Goal: Task Accomplishment & Management: Manage account settings

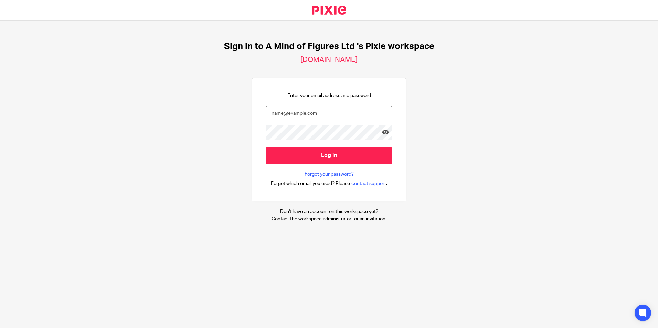
click at [326, 119] on input "email" at bounding box center [329, 113] width 127 height 15
type input "[PERSON_NAME][EMAIL_ADDRESS][PERSON_NAME][DOMAIN_NAME]"
click at [266, 147] on input "Log in" at bounding box center [329, 155] width 127 height 17
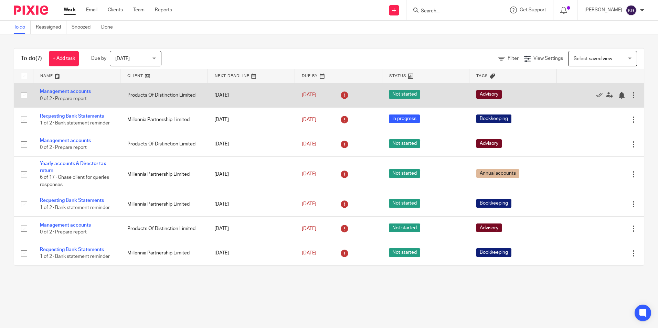
click at [630, 96] on div at bounding box center [633, 95] width 7 height 7
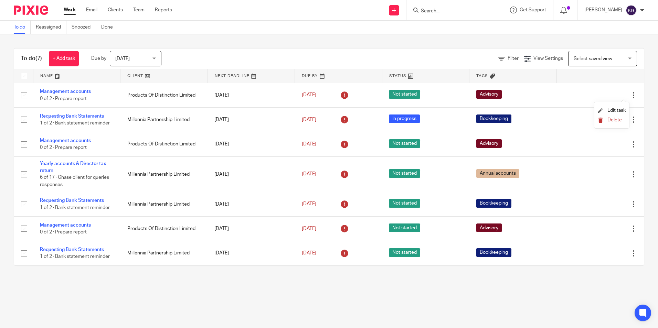
click at [616, 121] on span "Delete" at bounding box center [615, 120] width 14 height 5
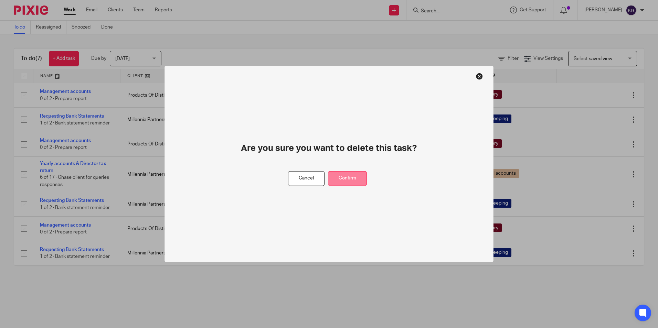
click at [339, 181] on button "Confirm" at bounding box center [347, 178] width 39 height 15
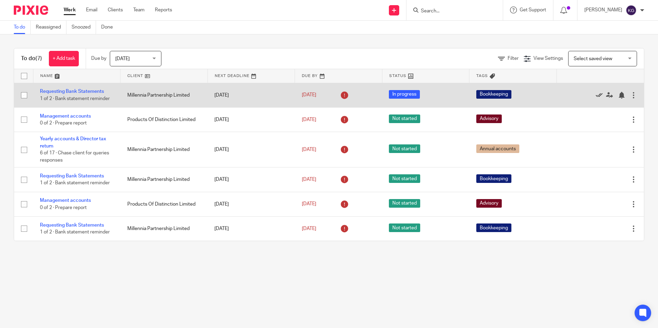
click at [596, 97] on icon at bounding box center [599, 95] width 7 height 7
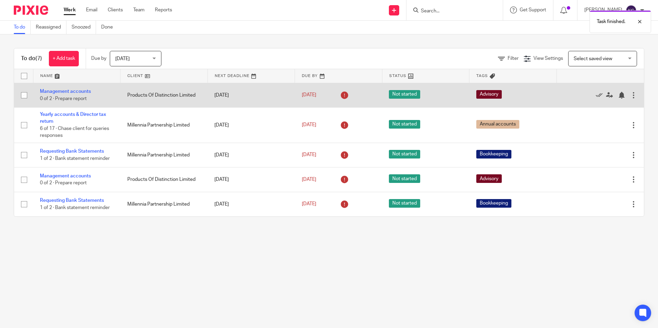
drag, startPoint x: 623, startPoint y: 95, endPoint x: 620, endPoint y: 98, distance: 4.7
click at [630, 95] on div at bounding box center [633, 95] width 7 height 7
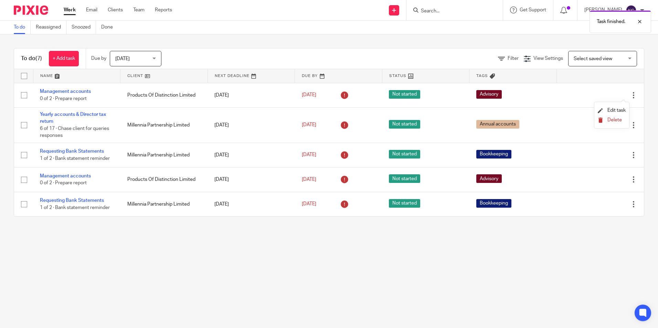
click at [609, 122] on span "Delete" at bounding box center [615, 120] width 14 height 5
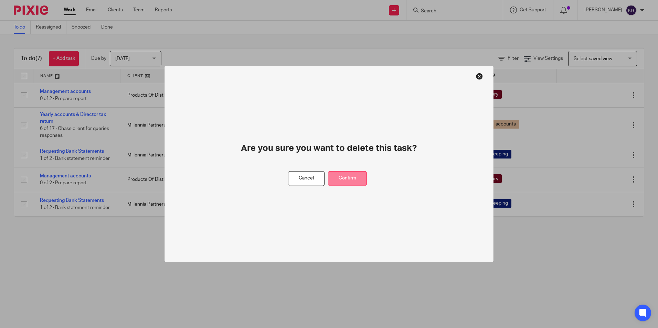
click at [340, 178] on button "Confirm" at bounding box center [347, 178] width 39 height 15
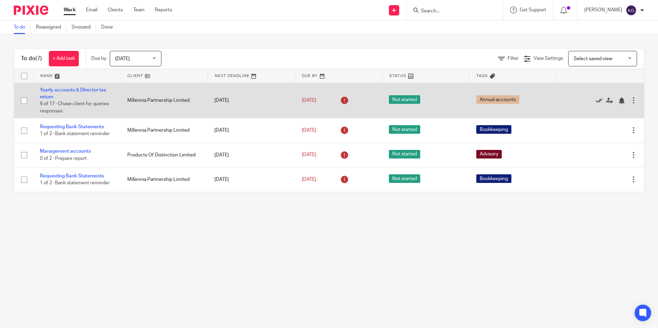
click at [596, 101] on icon at bounding box center [599, 100] width 7 height 7
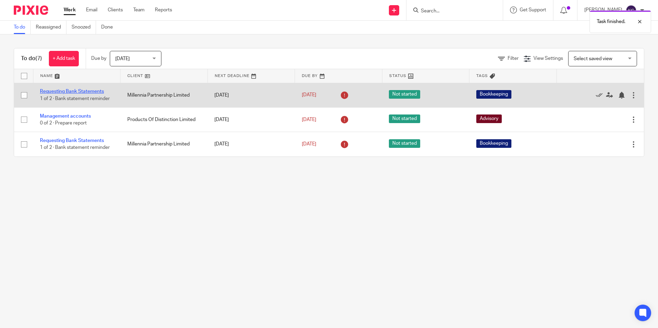
click at [84, 93] on link "Requesting Bank Statements" at bounding box center [72, 91] width 64 height 5
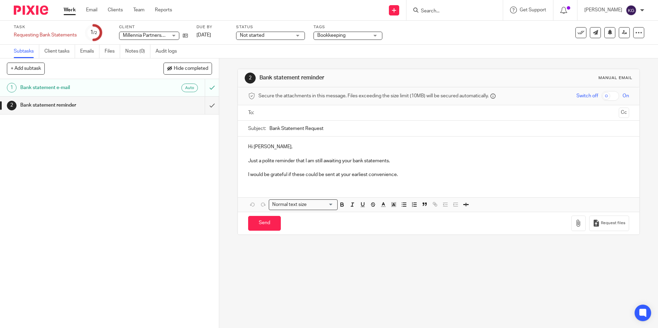
click at [63, 6] on div "Work Email Clients Team Reports Work Email Clients Team Reports Settings" at bounding box center [120, 10] width 126 height 20
click at [69, 9] on link "Work" at bounding box center [70, 10] width 12 height 7
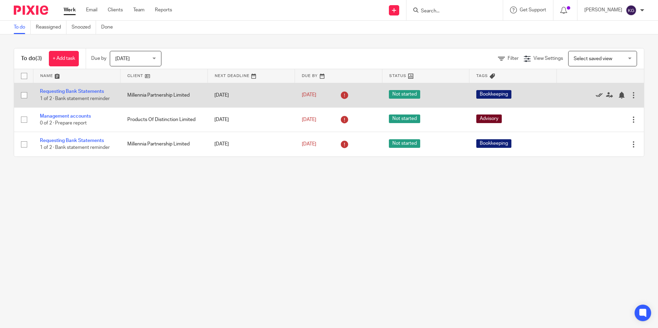
click at [596, 94] on icon at bounding box center [599, 95] width 7 height 7
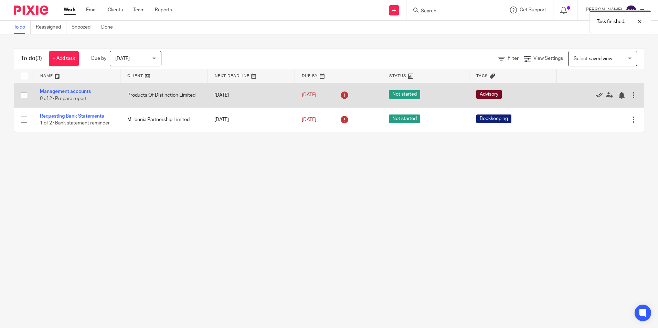
click at [596, 97] on icon at bounding box center [599, 95] width 7 height 7
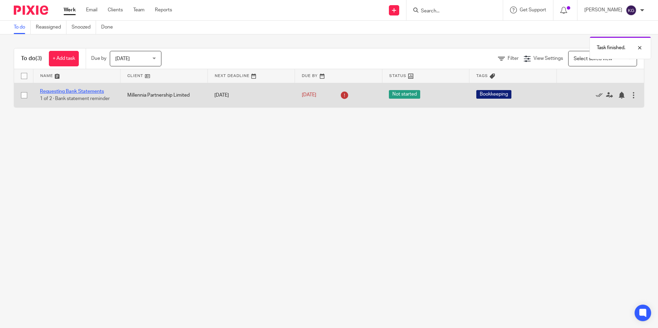
click at [54, 92] on link "Requesting Bank Statements" at bounding box center [72, 91] width 64 height 5
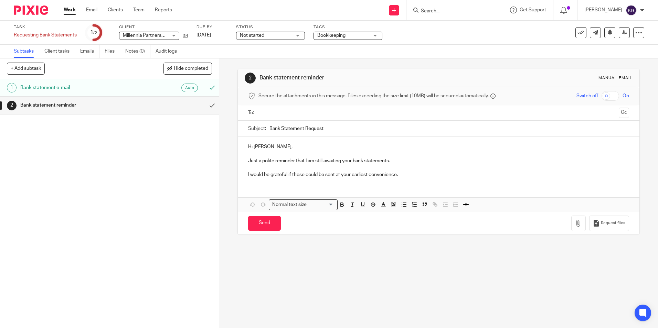
click at [69, 11] on link "Work" at bounding box center [70, 10] width 12 height 7
